Goal: Go to known website: Access a specific website the user already knows

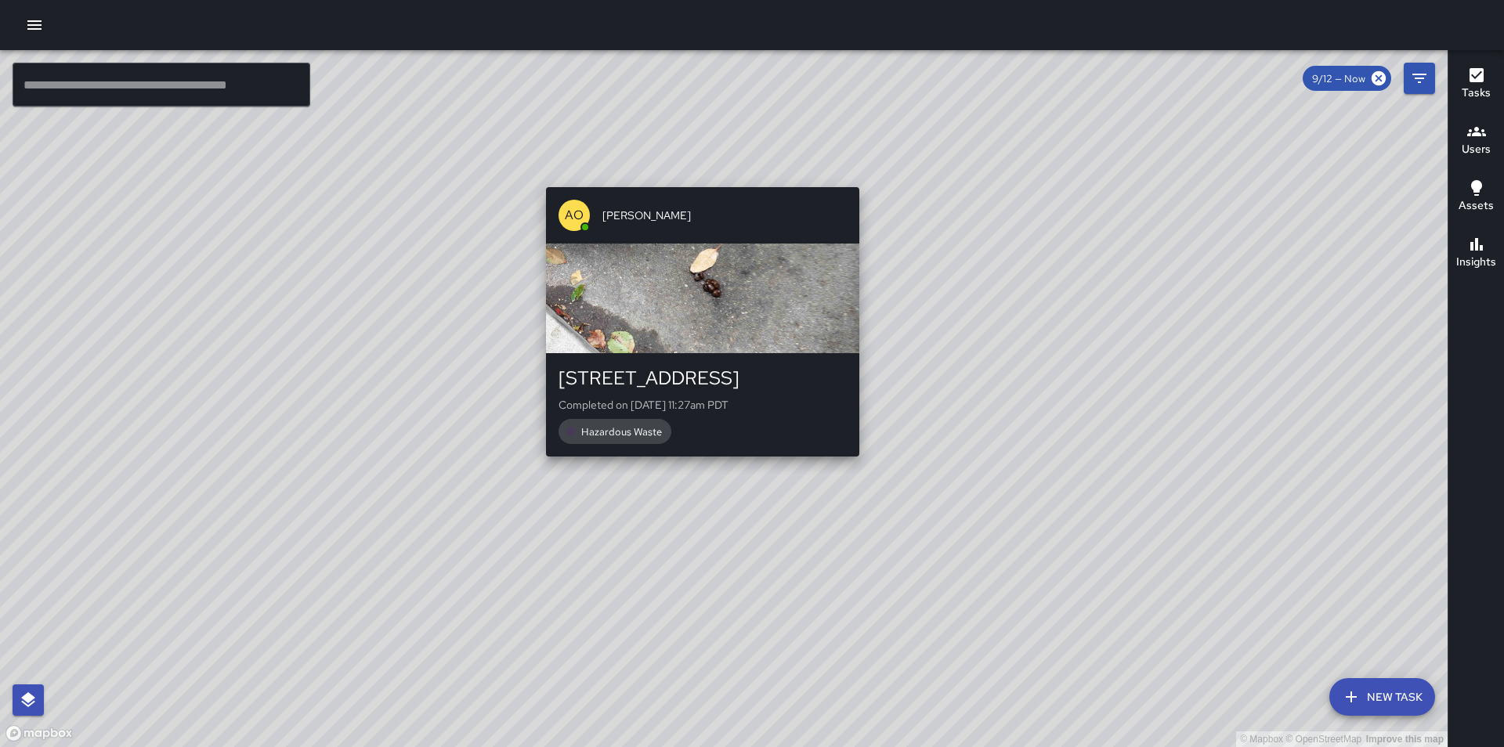
click at [699, 470] on div "© Mapbox © OpenStreetMap Improve this map AO Agustin Ordaz 231 Franklin Street …" at bounding box center [724, 398] width 1448 height 697
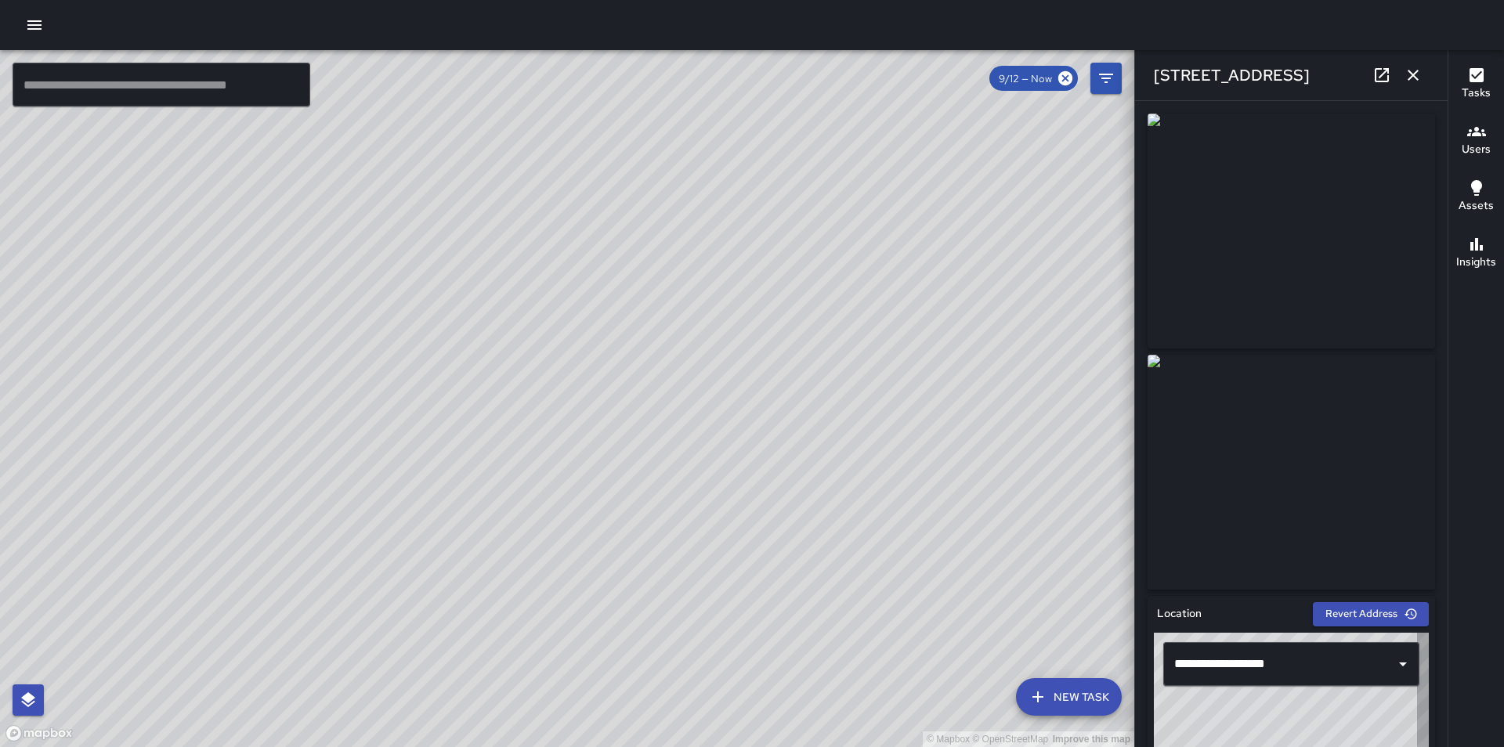
type input "**********"
